Goal: Task Accomplishment & Management: Use online tool/utility

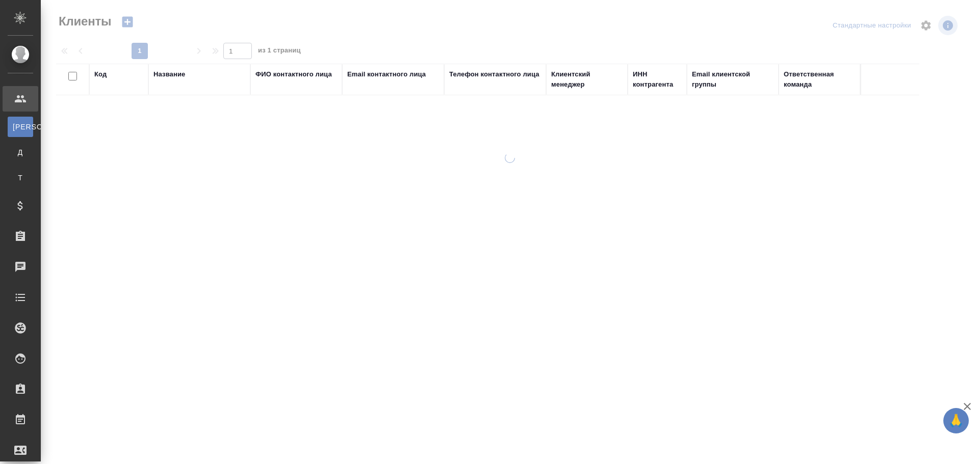
select select "RU"
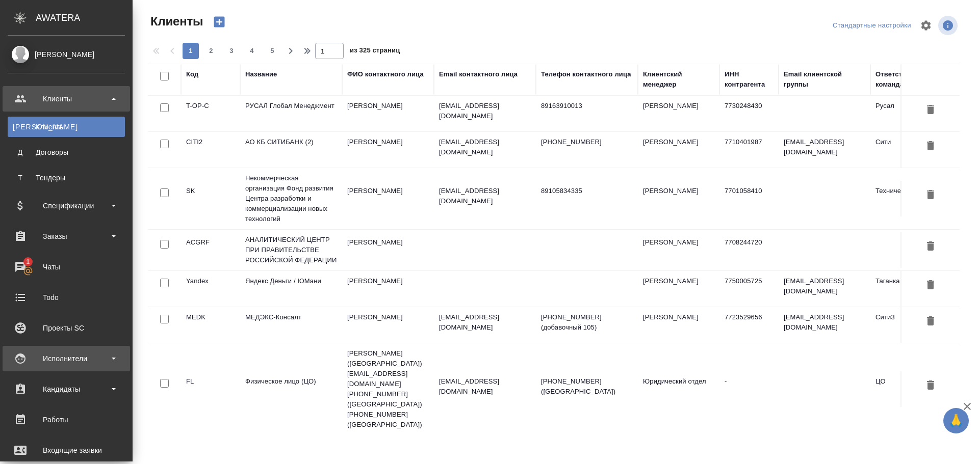
click at [107, 357] on div "Исполнители" at bounding box center [66, 358] width 117 height 15
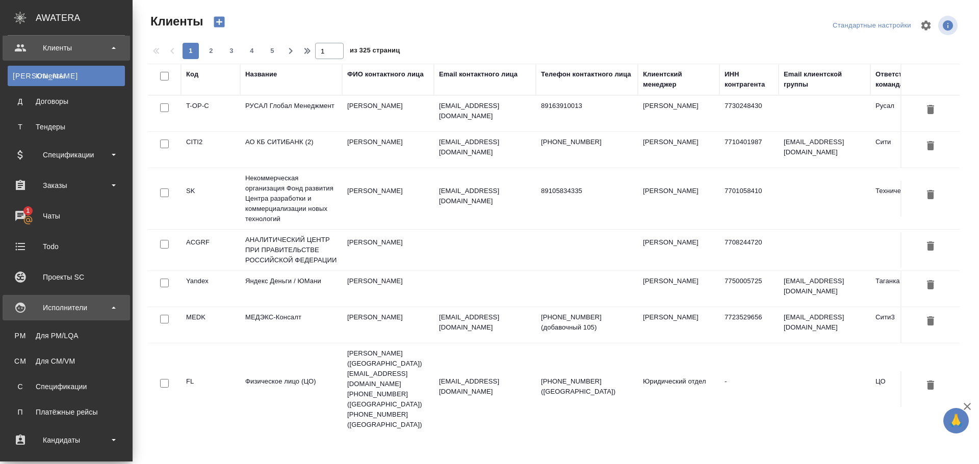
click at [87, 303] on div "Исполнители" at bounding box center [66, 307] width 117 height 15
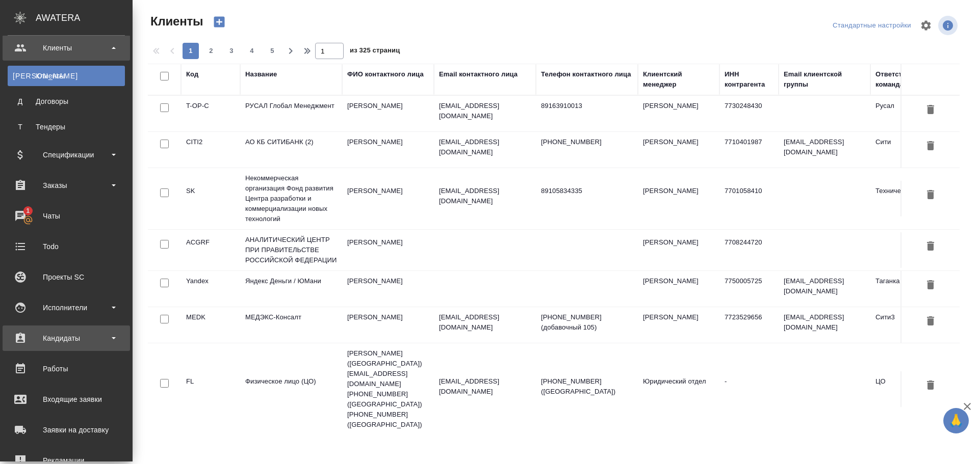
click at [91, 333] on div "Кандидаты" at bounding box center [66, 338] width 117 height 15
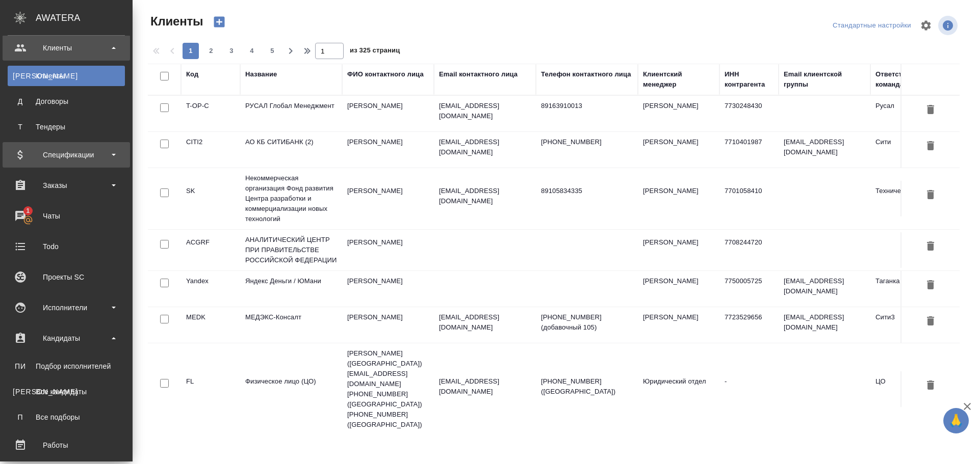
click at [76, 153] on div "Спецификации" at bounding box center [66, 154] width 117 height 15
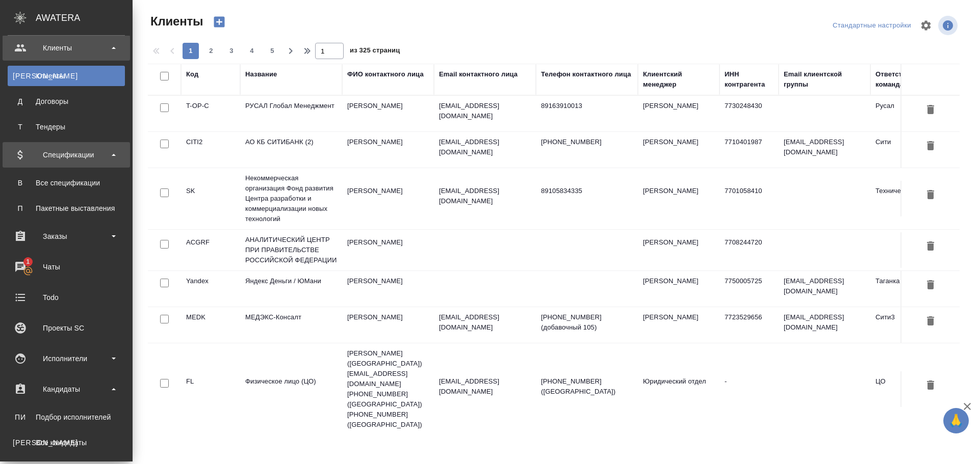
click at [76, 153] on div "Спецификации" at bounding box center [66, 154] width 117 height 15
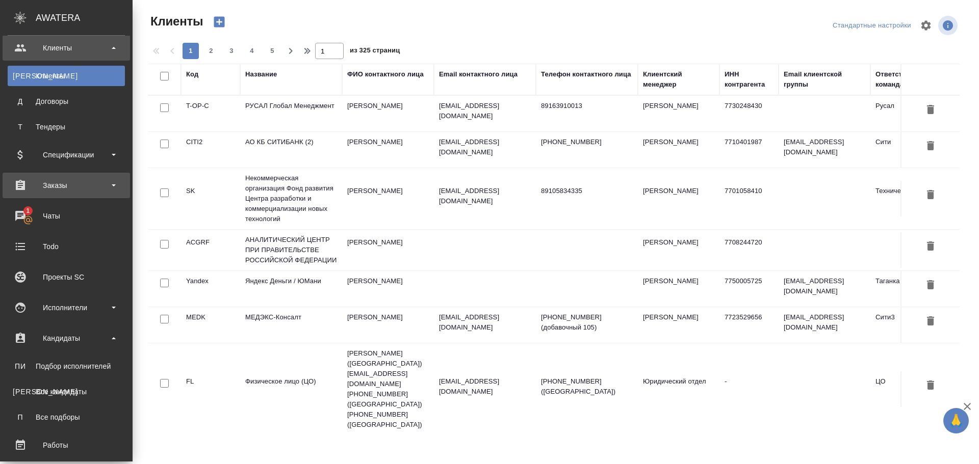
click at [66, 184] on div "Заказы" at bounding box center [66, 185] width 117 height 15
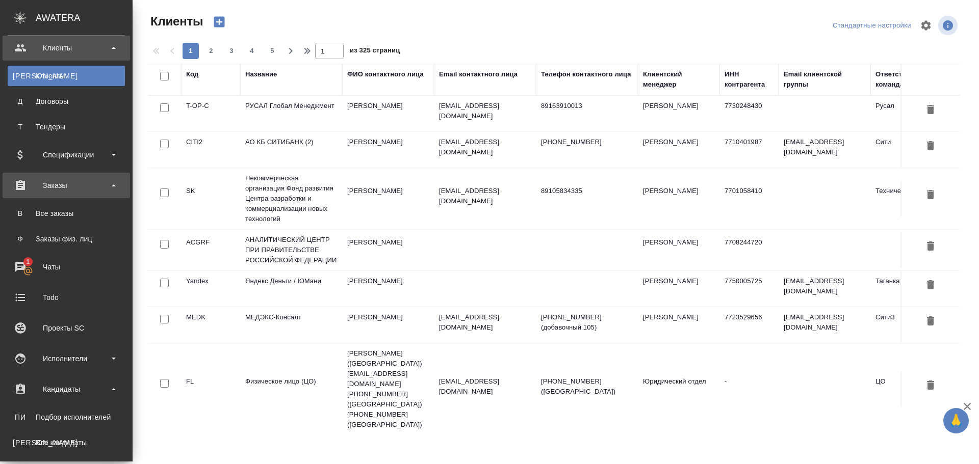
click at [66, 184] on div "Заказы" at bounding box center [66, 185] width 117 height 15
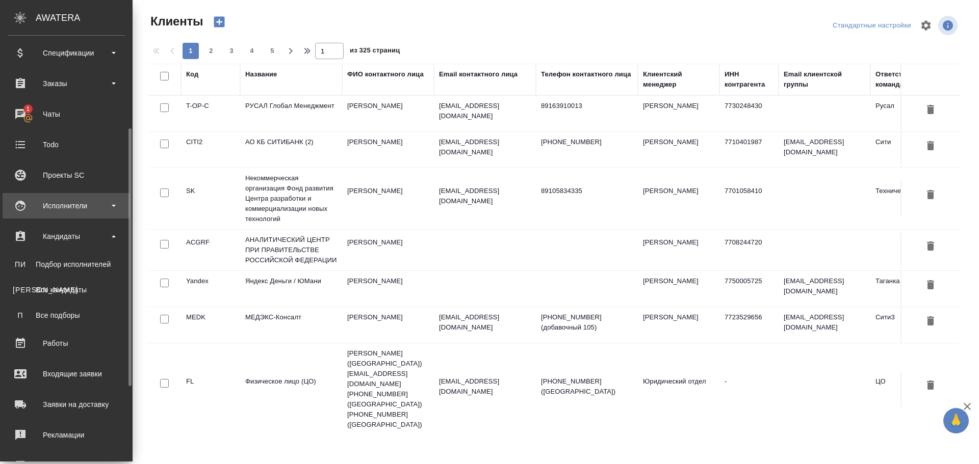
scroll to position [204, 0]
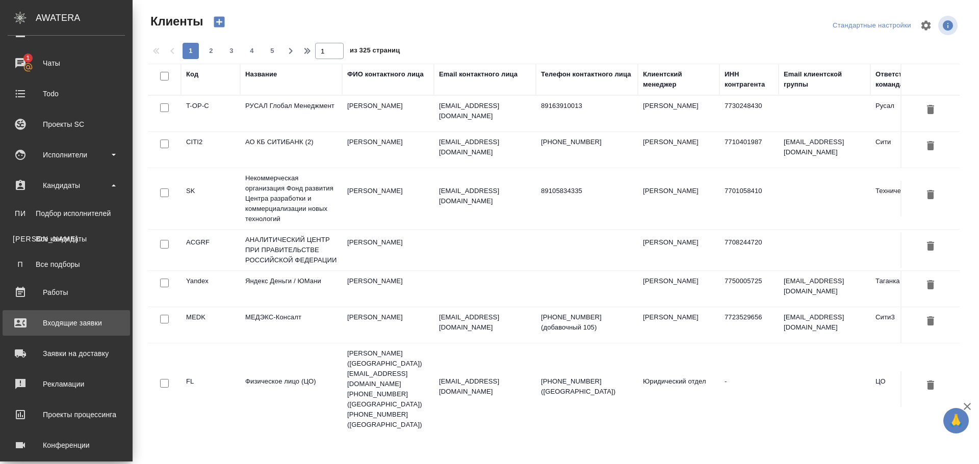
click at [70, 322] on div "Входящие заявки" at bounding box center [66, 323] width 117 height 15
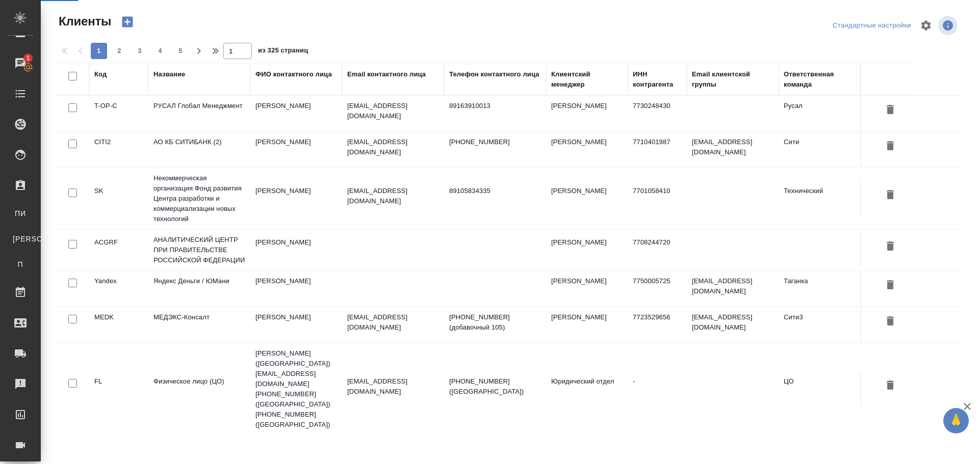
select select "RU"
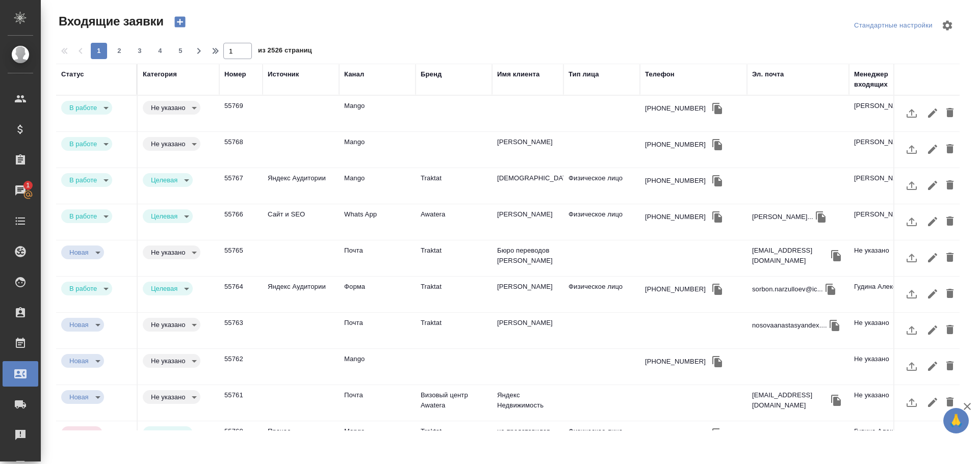
click at [265, 112] on td at bounding box center [301, 114] width 76 height 36
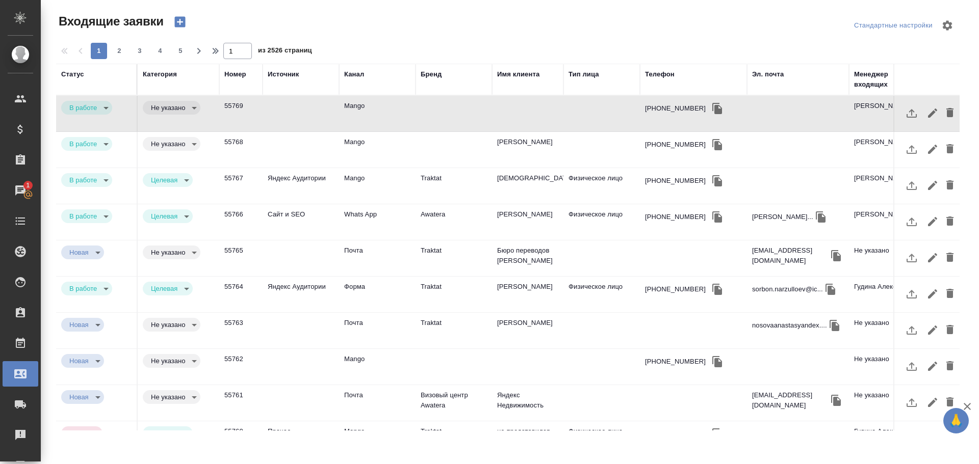
click at [265, 112] on td at bounding box center [301, 114] width 76 height 36
click at [105, 108] on body "🙏 .cls-1 fill:#fff; AWATERA [PERSON_NAME] Спецификации Заказы 1 Чаты Todo Проек…" at bounding box center [489, 232] width 979 height 464
click at [622, 20] on div at bounding box center [489, 232] width 979 height 464
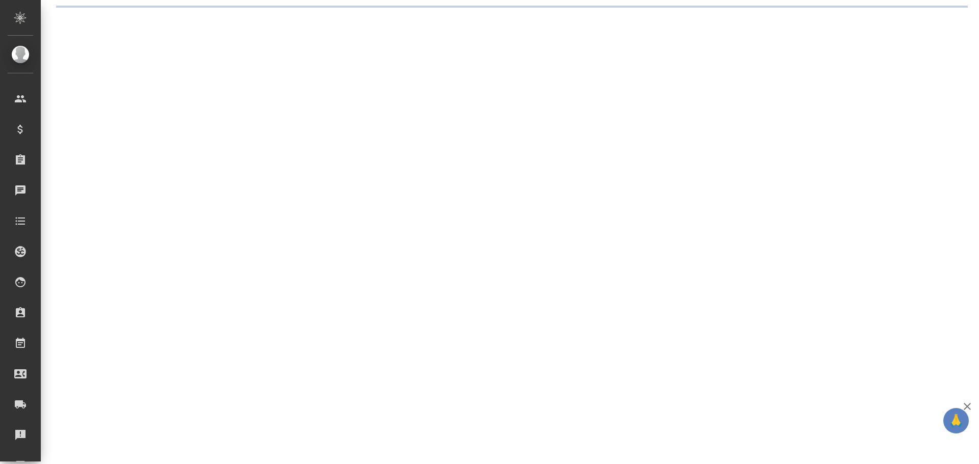
select select "RU"
select select "KZ"
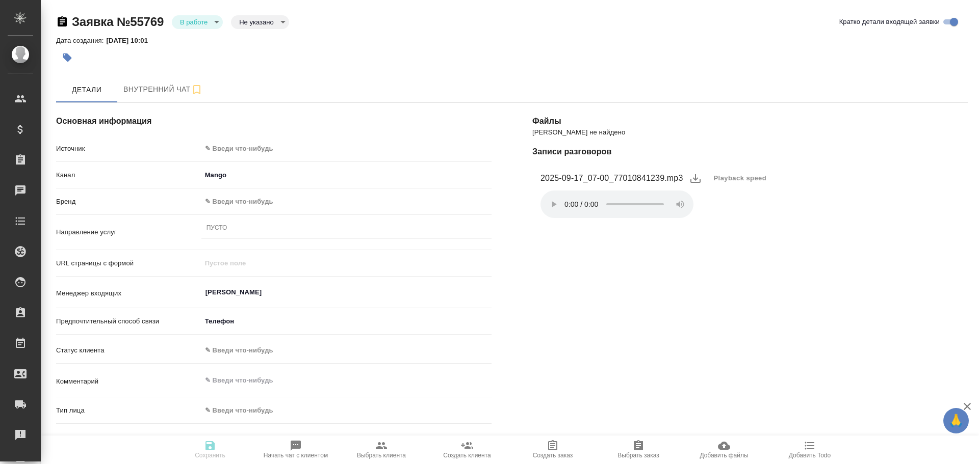
type textarea "x"
click at [218, 24] on body "🙏 .cls-1 fill:#fff; AWATERA Poleshchuk Grigory Клиенты Спецификации Заказы 1 Ча…" at bounding box center [489, 232] width 979 height 464
click at [206, 42] on li "Отказ" at bounding box center [197, 39] width 51 height 17
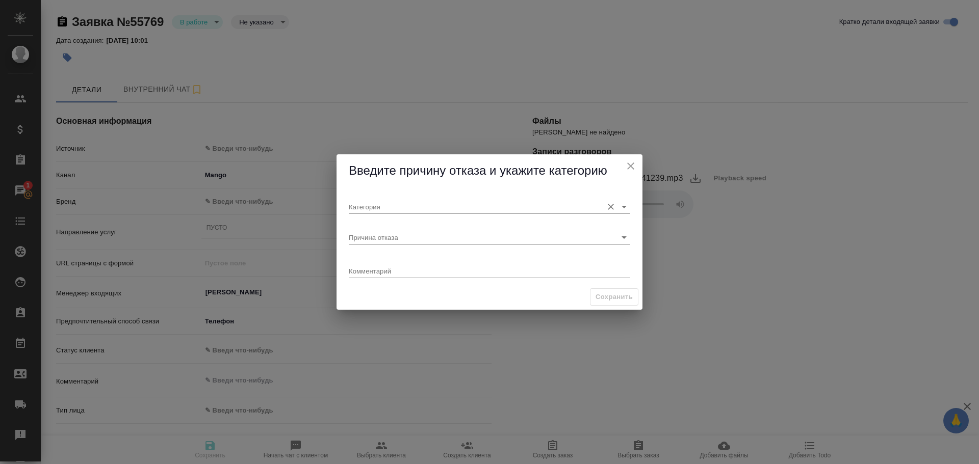
click at [423, 209] on input "Категория" at bounding box center [473, 207] width 249 height 14
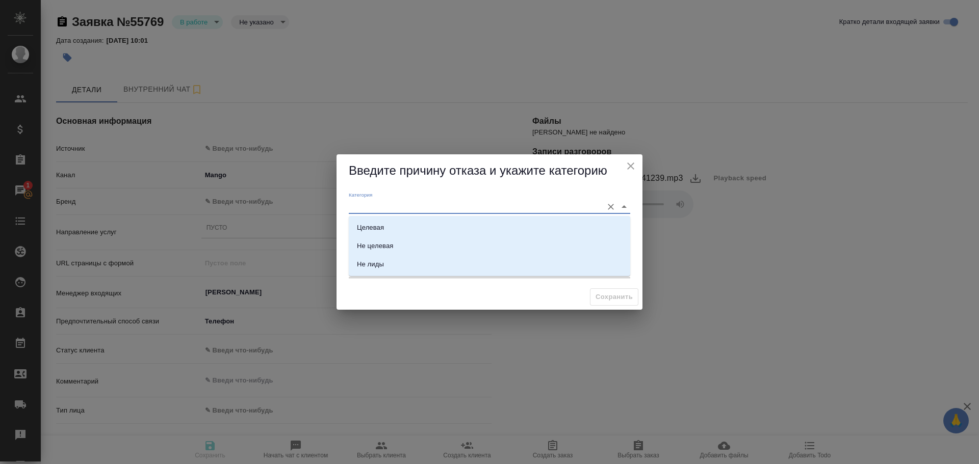
click at [420, 184] on div "Введите причину отказа и укажите категорию" at bounding box center [489, 170] width 306 height 33
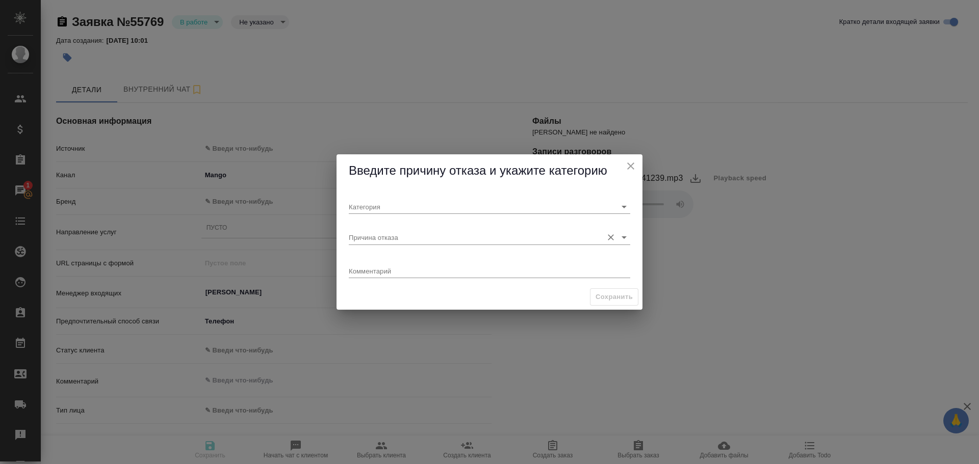
click at [407, 239] on input "Причина отказа" at bounding box center [473, 237] width 249 height 14
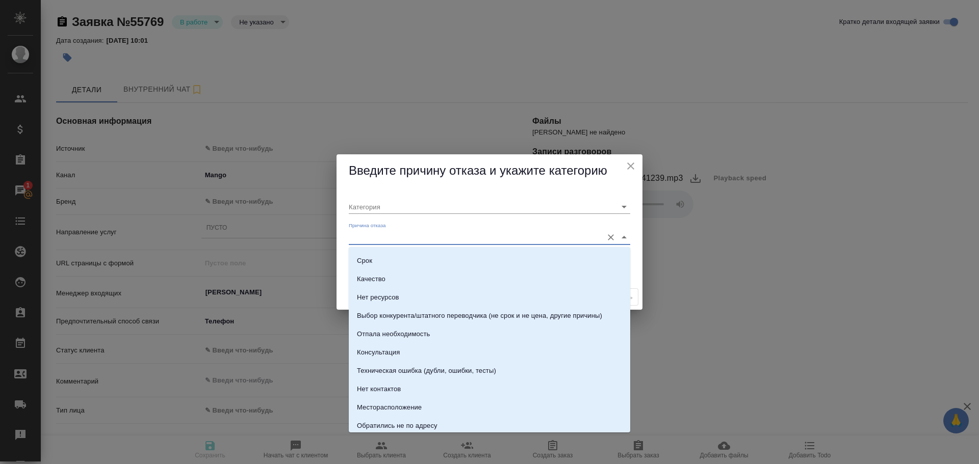
scroll to position [148, 0]
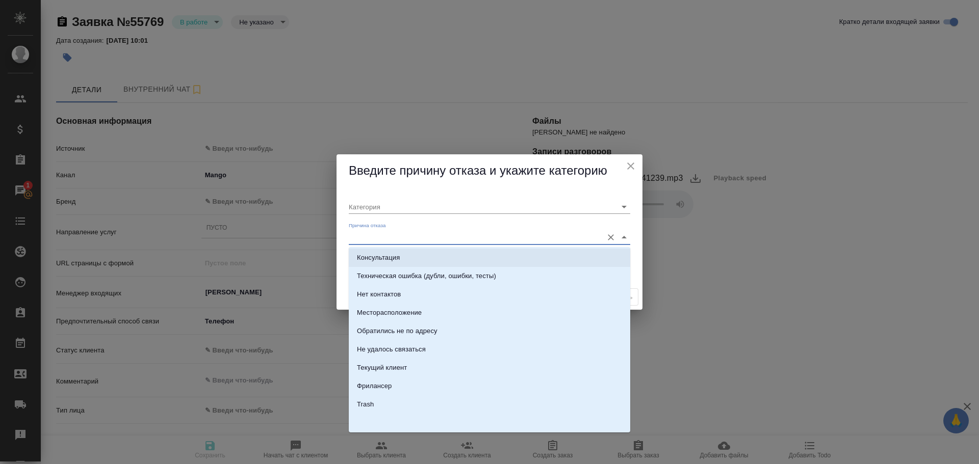
click at [466, 170] on span "Введите причину отказа и укажите категорию" at bounding box center [478, 171] width 258 height 14
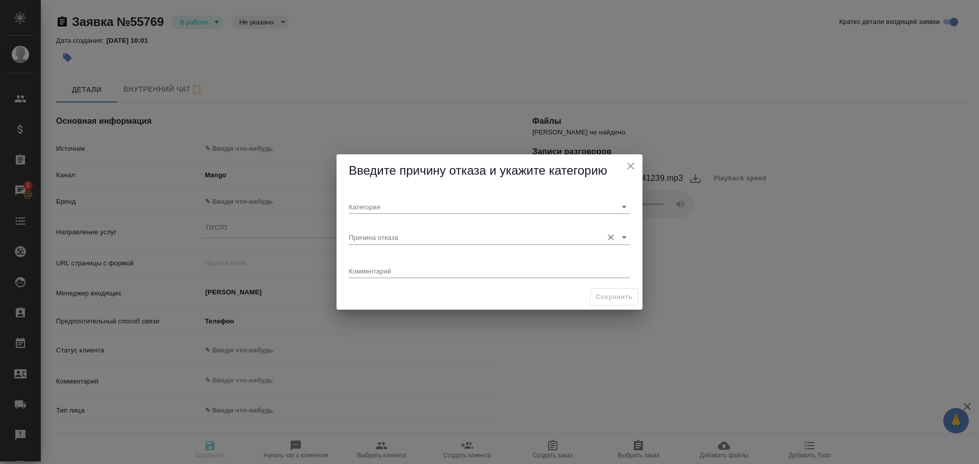
click at [405, 232] on input "Причина отказа" at bounding box center [473, 237] width 249 height 14
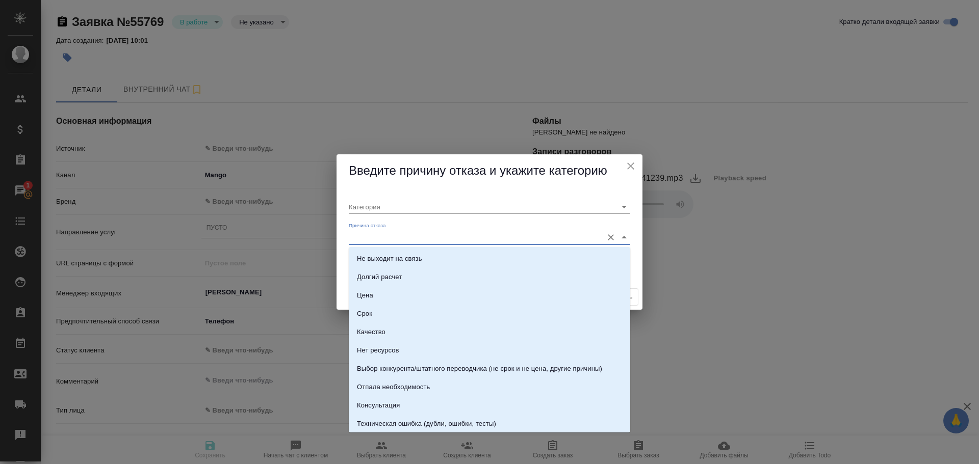
click at [396, 169] on span "Введите причину отказа и укажите категорию" at bounding box center [478, 171] width 258 height 14
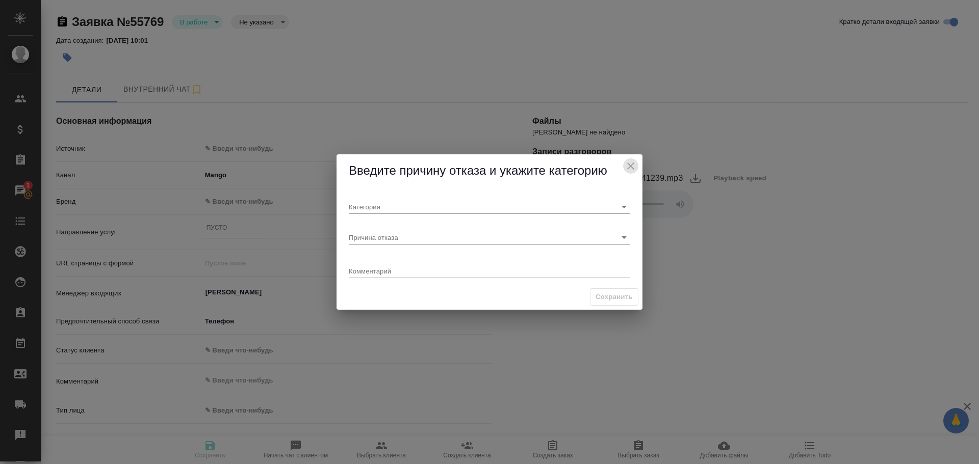
click at [627, 165] on icon "close" at bounding box center [631, 166] width 12 height 12
